Goal: Task Accomplishment & Management: Use online tool/utility

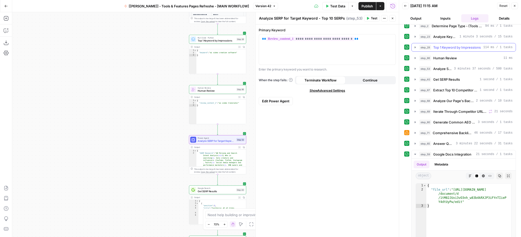
scroll to position [43, 0]
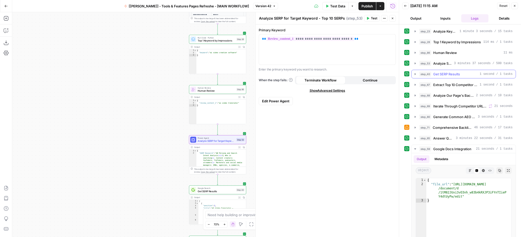
click at [412, 73] on button "step_40 Get SERP Results 1 second / 1 tasks" at bounding box center [463, 74] width 104 height 8
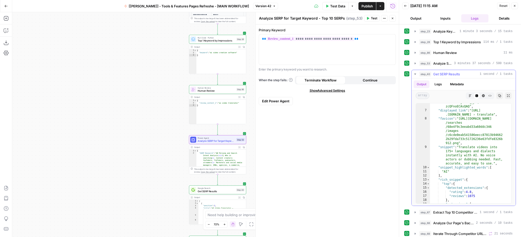
scroll to position [82, 0]
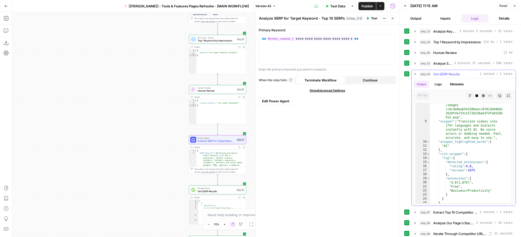
click at [415, 73] on icon "button" at bounding box center [415, 73] width 2 height 1
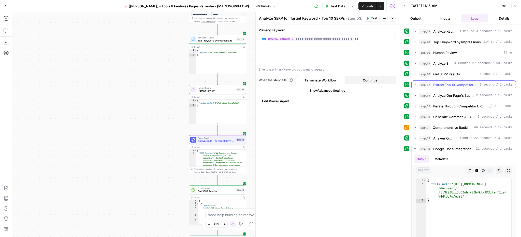
click at [415, 86] on icon "button" at bounding box center [415, 85] width 4 height 4
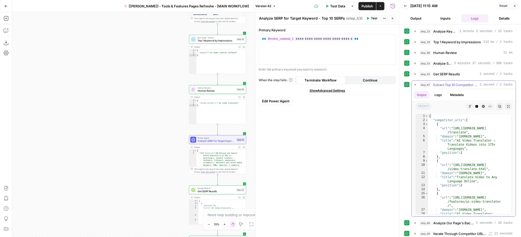
click at [415, 86] on icon "button" at bounding box center [415, 85] width 4 height 4
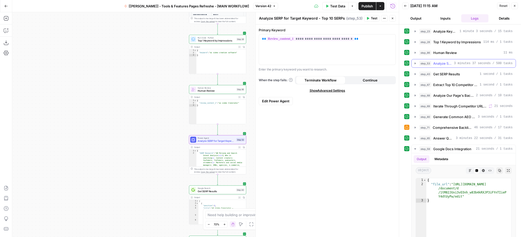
click at [415, 64] on icon "button" at bounding box center [415, 63] width 4 height 4
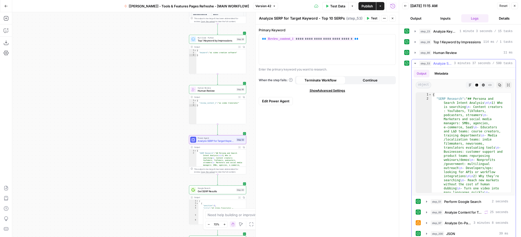
click at [468, 85] on icon "button" at bounding box center [469, 84] width 3 height 3
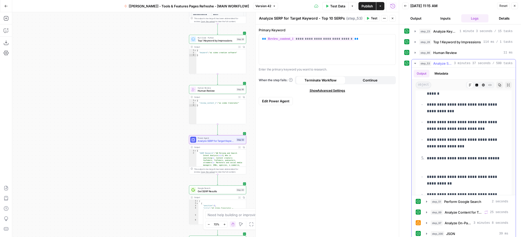
scroll to position [478, 0]
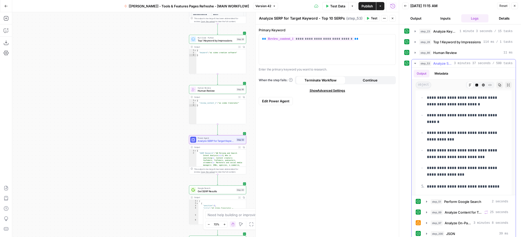
click at [414, 63] on icon "button" at bounding box center [415, 63] width 4 height 4
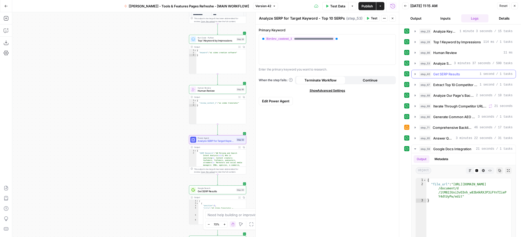
click at [418, 76] on button "step_40 Get SERP Results 1 second / 1 tasks" at bounding box center [463, 74] width 104 height 8
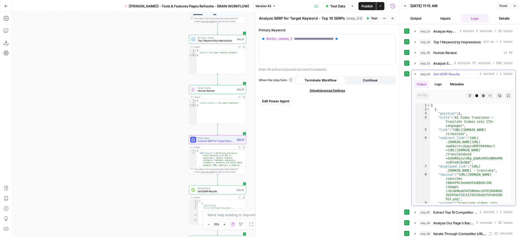
click at [467, 94] on button "Markdown" at bounding box center [470, 95] width 7 height 7
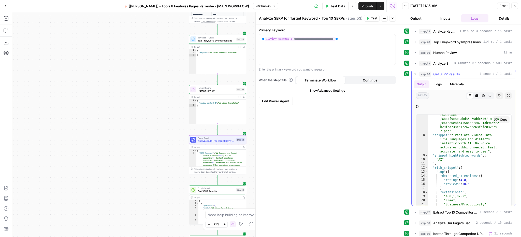
scroll to position [74, 0]
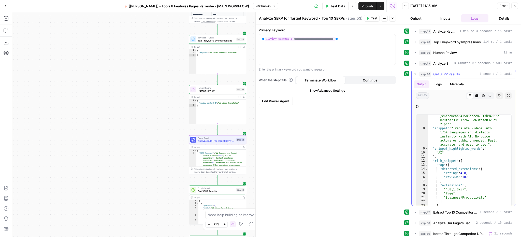
click at [416, 73] on icon "button" at bounding box center [415, 74] width 4 height 4
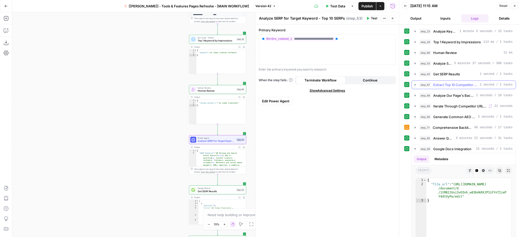
click at [416, 84] on icon "button" at bounding box center [415, 85] width 4 height 4
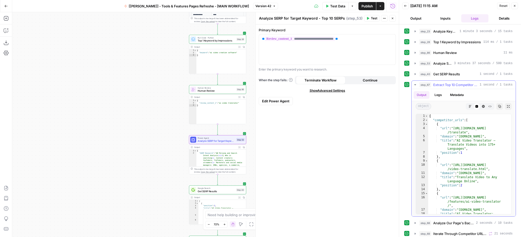
click at [416, 84] on icon "button" at bounding box center [415, 85] width 4 height 4
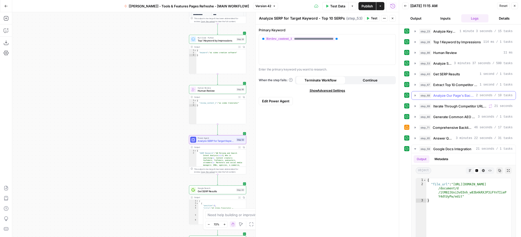
click at [417, 95] on icon "button" at bounding box center [415, 95] width 4 height 4
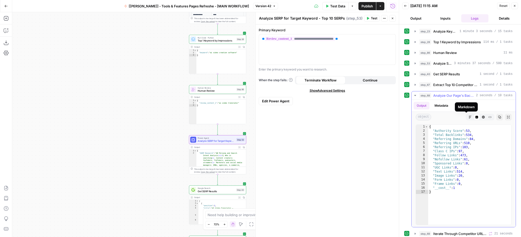
click at [468, 117] on button "Markdown" at bounding box center [470, 117] width 7 height 7
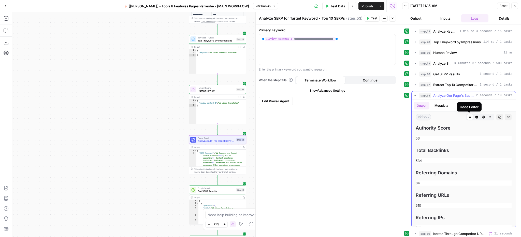
click at [475, 117] on icon "button" at bounding box center [476, 117] width 3 height 3
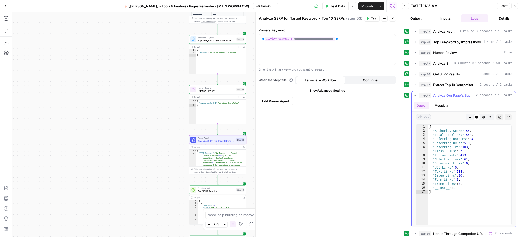
click at [442, 106] on button "Metadata" at bounding box center [441, 106] width 20 height 8
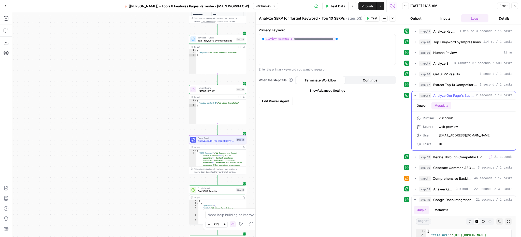
click at [423, 106] on button "Output" at bounding box center [421, 106] width 16 height 8
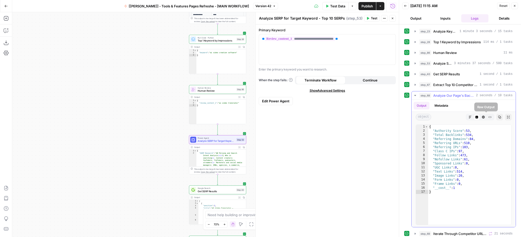
click at [488, 118] on icon "button" at bounding box center [489, 116] width 3 height 3
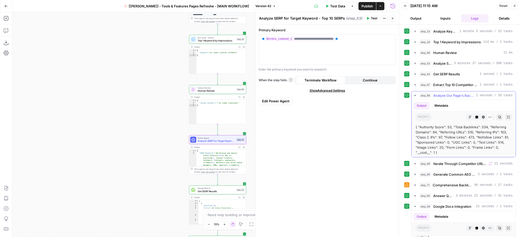
click at [482, 118] on icon "button" at bounding box center [483, 116] width 3 height 3
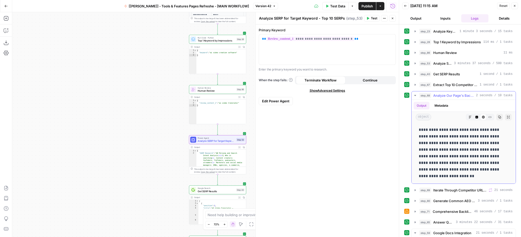
click at [468, 117] on icon "button" at bounding box center [469, 116] width 3 height 3
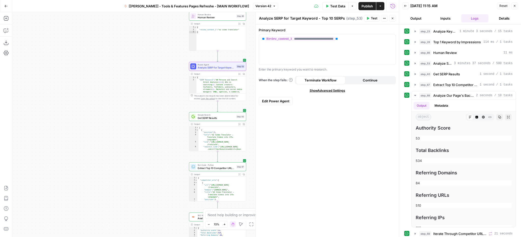
drag, startPoint x: 148, startPoint y: 155, endPoint x: 148, endPoint y: 82, distance: 73.2
click at [148, 82] on div "Workflow Input Settings Inputs Integration Google Search Console Integration St…" at bounding box center [205, 124] width 387 height 225
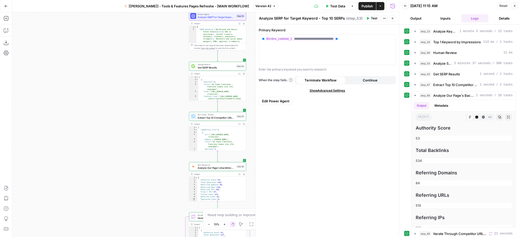
drag, startPoint x: 154, startPoint y: 187, endPoint x: 154, endPoint y: 137, distance: 50.4
click at [154, 137] on div "Workflow Input Settings Inputs Integration Google Search Console Integration St…" at bounding box center [205, 124] width 387 height 225
click at [206, 169] on div "SEO Research Analyze Our Page's Backlinks Profile Step 68 Copy step Delete step…" at bounding box center [217, 166] width 57 height 9
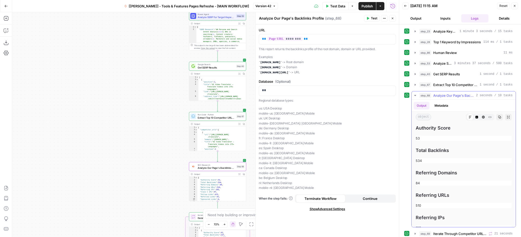
click at [416, 96] on icon "button" at bounding box center [415, 95] width 4 height 4
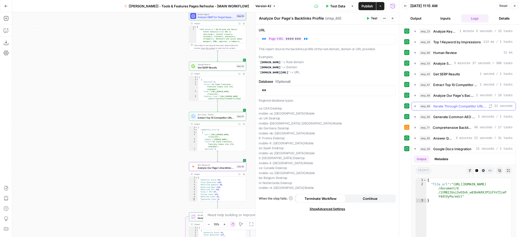
click at [416, 107] on icon "button" at bounding box center [415, 106] width 4 height 4
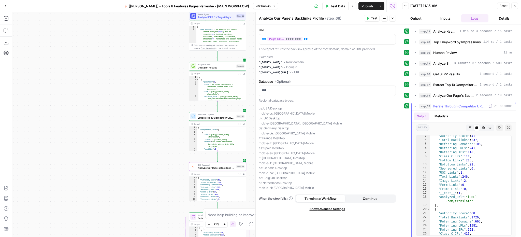
scroll to position [10, 0]
click at [415, 105] on icon "button" at bounding box center [415, 106] width 4 height 4
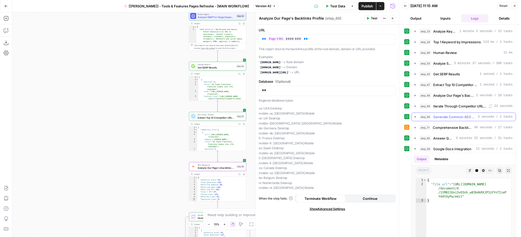
click at [415, 115] on icon "button" at bounding box center [415, 117] width 4 height 4
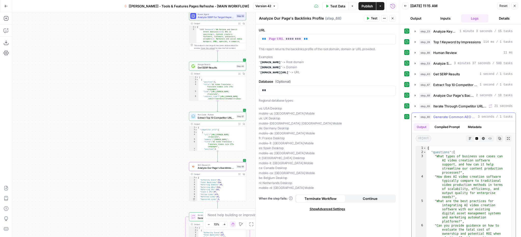
scroll to position [0, 0]
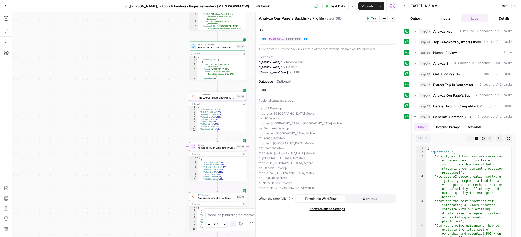
drag, startPoint x: 144, startPoint y: 180, endPoint x: 144, endPoint y: 89, distance: 90.5
click at [144, 89] on div "Workflow Input Settings Inputs Integration Google Search Console Integration St…" at bounding box center [205, 124] width 387 height 225
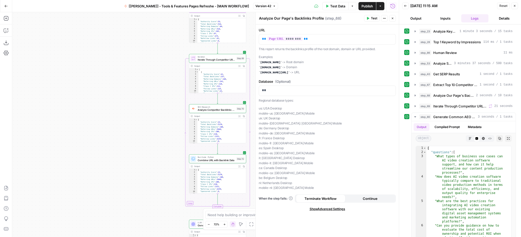
drag, startPoint x: 166, startPoint y: 166, endPoint x: 166, endPoint y: 98, distance: 67.6
click at [166, 98] on div "Workflow Input Settings Inputs Integration Google Search Console Integration St…" at bounding box center [205, 124] width 387 height 225
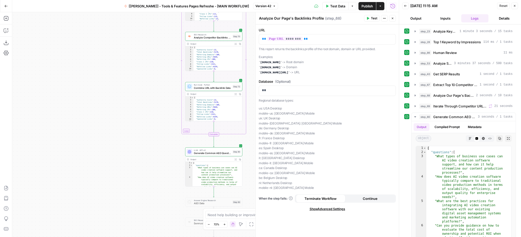
drag, startPoint x: 173, startPoint y: 190, endPoint x: 170, endPoint y: 117, distance: 72.6
click at [170, 117] on div "Workflow Input Settings Inputs Integration Google Search Console Integration St…" at bounding box center [205, 124] width 387 height 225
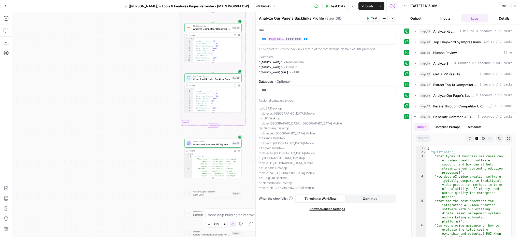
drag, startPoint x: 164, startPoint y: 159, endPoint x: 161, endPoint y: 144, distance: 15.9
click at [161, 144] on div "Workflow Input Settings Inputs Integration Google Search Console Integration St…" at bounding box center [205, 124] width 387 height 225
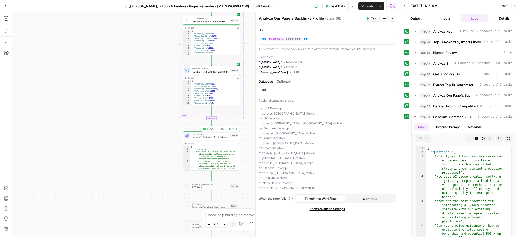
click at [218, 136] on span "Generate Common AEO Questions" at bounding box center [209, 137] width 37 height 4
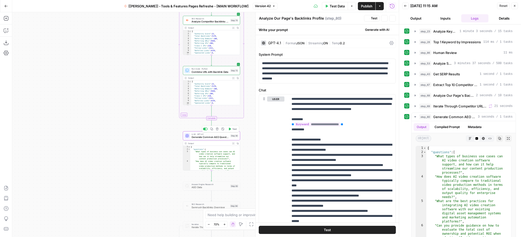
type textarea "Generate Common AEO Questions"
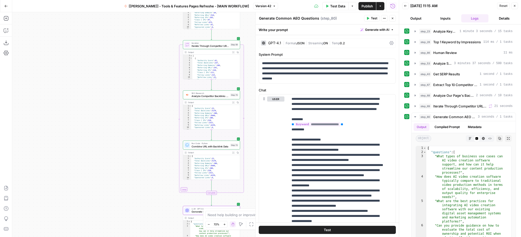
drag, startPoint x: 143, startPoint y: 79, endPoint x: 143, endPoint y: 188, distance: 109.1
click at [143, 189] on div "Workflow Input Settings Inputs Integration Google Search Console Integration St…" at bounding box center [205, 124] width 387 height 225
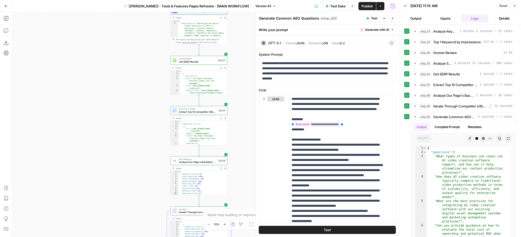
drag, startPoint x: 155, startPoint y: 48, endPoint x: 142, endPoint y: 178, distance: 131.3
click at [142, 178] on div "Workflow Input Settings Inputs Integration Google Search Console Integration St…" at bounding box center [205, 124] width 387 height 225
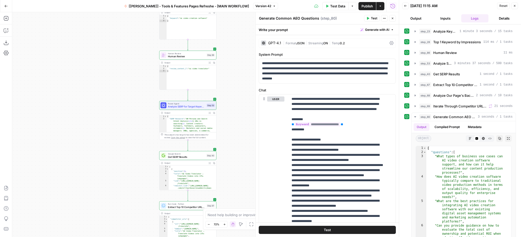
drag, startPoint x: 141, startPoint y: 84, endPoint x: 130, endPoint y: 179, distance: 96.0
click at [130, 179] on div "Workflow Input Settings Inputs Integration Google Search Console Integration St…" at bounding box center [205, 124] width 387 height 225
click at [187, 108] on span "Analyze SERP for Target Keyword - Top 10 SERPs" at bounding box center [186, 107] width 37 height 4
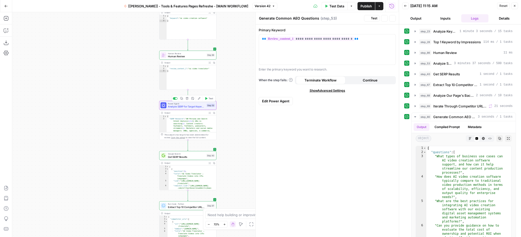
type textarea "Analyze SERP for Target Keyword - Top 10 SERPs"
drag, startPoint x: 364, startPoint y: 38, endPoint x: 262, endPoint y: 37, distance: 102.7
click at [262, 37] on div "**********" at bounding box center [327, 49] width 137 height 30
copy p "**********"
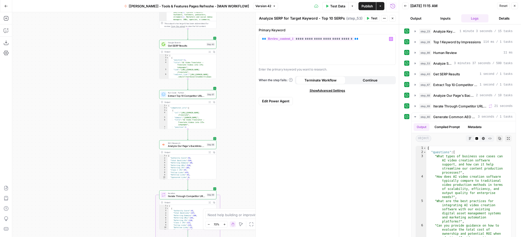
drag, startPoint x: 96, startPoint y: 173, endPoint x: 96, endPoint y: 55, distance: 117.7
click at [96, 55] on div "Workflow Input Settings Inputs Integration Google Search Console Integration St…" at bounding box center [205, 124] width 387 height 225
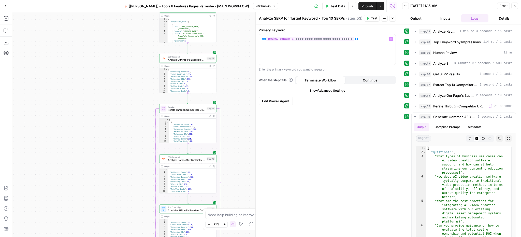
drag, startPoint x: 128, startPoint y: 160, endPoint x: 127, endPoint y: 60, distance: 100.5
click at [127, 60] on div "Workflow Input Settings Inputs Integration Google Search Console Integration St…" at bounding box center [205, 124] width 387 height 225
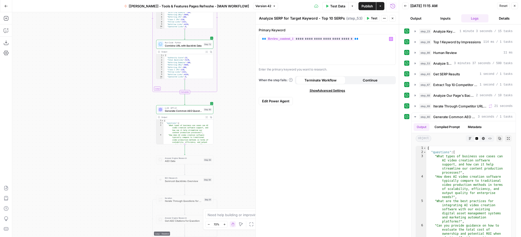
drag, startPoint x: 141, startPoint y: 209, endPoint x: 138, endPoint y: 61, distance: 148.0
click at [138, 61] on div "Workflow Input Settings Inputs Integration Google Search Console Integration St…" at bounding box center [205, 124] width 387 height 225
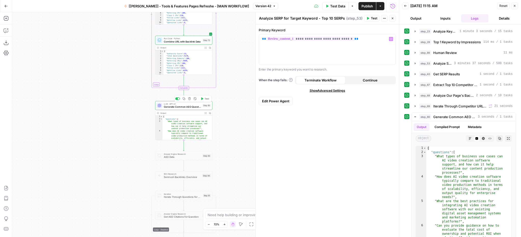
click at [187, 109] on div "LLM · GPT-4.1 Generate Common AEO Questions Step 80 Copy step Delete step Add N…" at bounding box center [183, 105] width 57 height 9
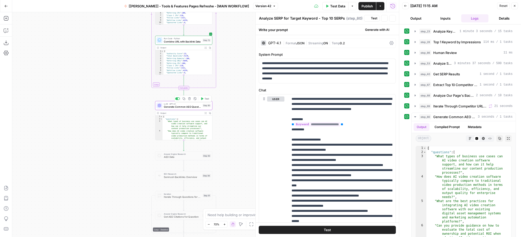
type textarea "Generate Common AEO Questions"
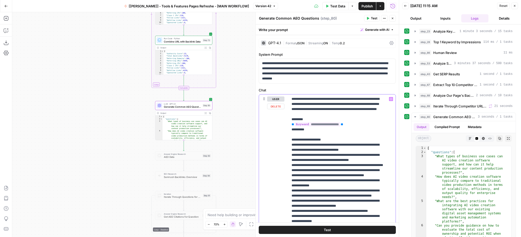
drag, startPoint x: 362, startPoint y: 128, endPoint x: 291, endPoint y: 129, distance: 71.2
click at [291, 129] on div "**********" at bounding box center [341, 197] width 107 height 207
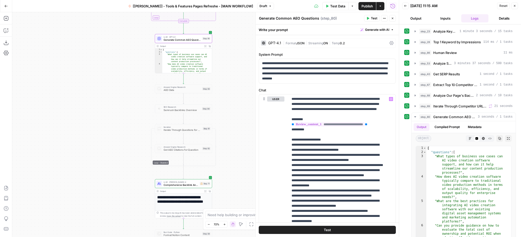
drag, startPoint x: 111, startPoint y: 167, endPoint x: 111, endPoint y: 100, distance: 66.9
click at [111, 100] on div "Workflow Input Settings Inputs Integration Google Search Console Integration St…" at bounding box center [205, 124] width 387 height 225
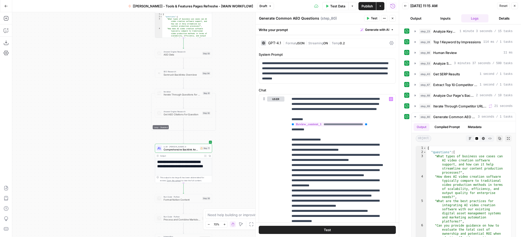
drag, startPoint x: 122, startPoint y: 174, endPoint x: 122, endPoint y: 136, distance: 37.6
click at [122, 136] on div "Workflow Input Settings Inputs Integration Google Search Console Integration St…" at bounding box center [205, 124] width 387 height 225
click at [180, 148] on span "Comprehensive Backlink Analysis and Recommendations" at bounding box center [181, 147] width 35 height 4
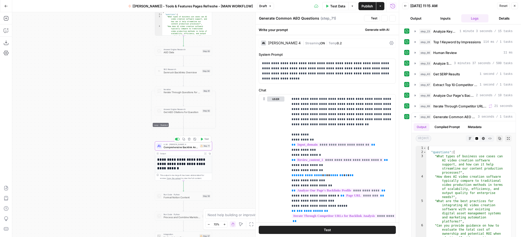
type textarea "Comprehensive Backlink Analysis and Recommendations"
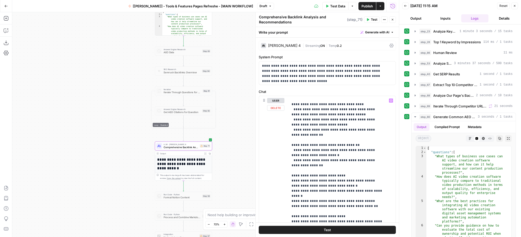
scroll to position [543, 0]
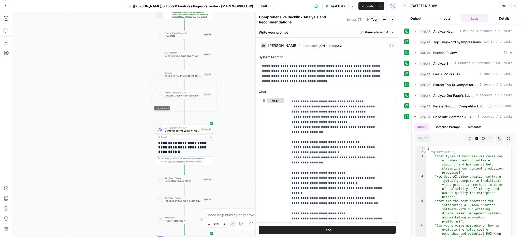
drag, startPoint x: 124, startPoint y: 76, endPoint x: 128, endPoint y: 23, distance: 53.5
click at [128, 23] on div "Workflow Input Settings Inputs Integration Google Search Console Integration St…" at bounding box center [205, 124] width 387 height 225
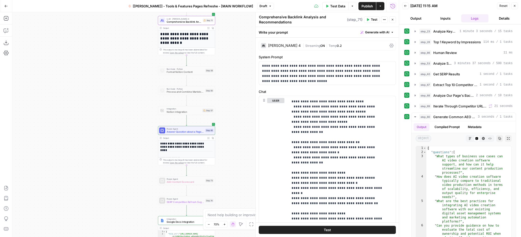
drag, startPoint x: 132, startPoint y: 146, endPoint x: 131, endPoint y: 74, distance: 72.2
click at [131, 74] on div "Workflow Input Settings Inputs Integration Google Search Console Integration St…" at bounding box center [205, 124] width 387 height 225
click at [184, 132] on span "Answer Question about a Page - Fork" at bounding box center [185, 131] width 37 height 4
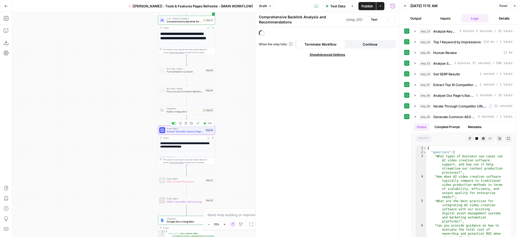
type textarea "Answer Question about a Page - Fork"
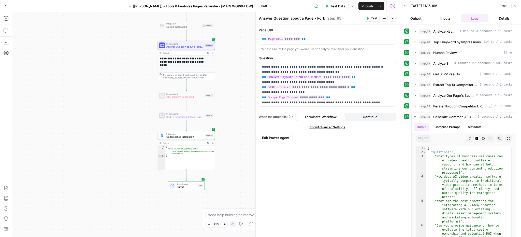
drag, startPoint x: 129, startPoint y: 172, endPoint x: 129, endPoint y: 87, distance: 84.7
click at [129, 87] on div "Workflow Input Settings Inputs Integration Google Search Console Integration St…" at bounding box center [205, 124] width 387 height 225
click at [370, 6] on span "Publish" at bounding box center [366, 6] width 11 height 5
